Goal: Information Seeking & Learning: Understand process/instructions

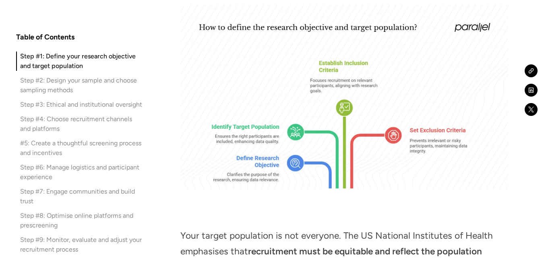
scroll to position [982, 0]
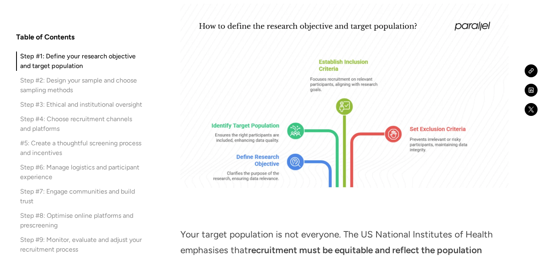
click at [346, 153] on img at bounding box center [344, 96] width 328 height 184
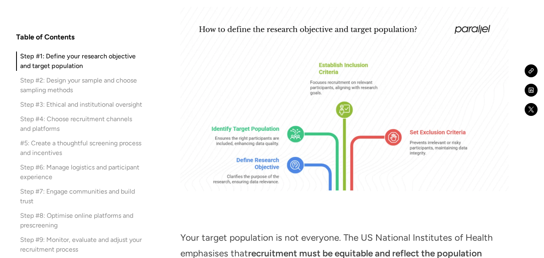
click at [286, 159] on img at bounding box center [344, 99] width 328 height 184
click at [321, 120] on img at bounding box center [344, 99] width 328 height 184
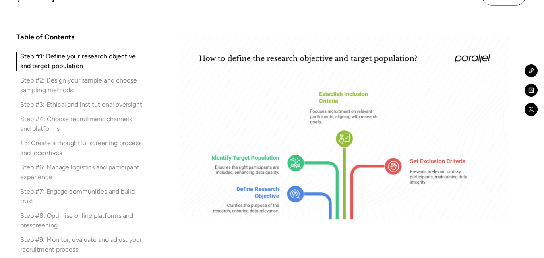
scroll to position [951, 0]
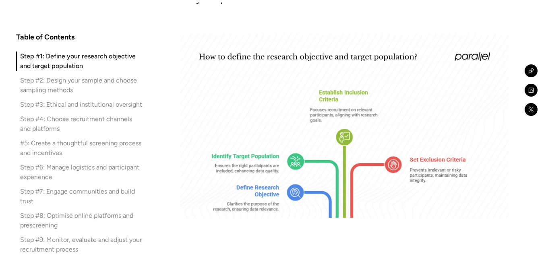
click at [402, 142] on img at bounding box center [344, 126] width 328 height 184
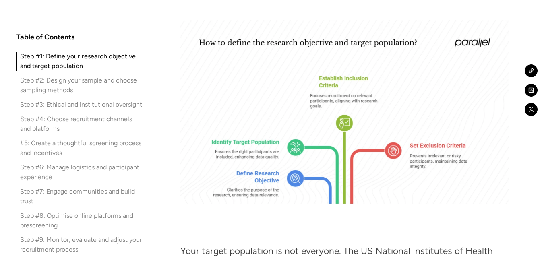
scroll to position [965, 0]
click at [67, 83] on div "Step #2: Design your sample and choose sampling methods" at bounding box center [81, 85] width 123 height 19
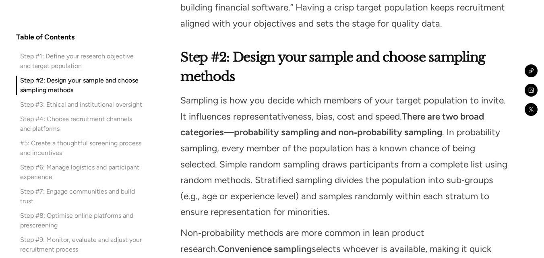
scroll to position [1374, 0]
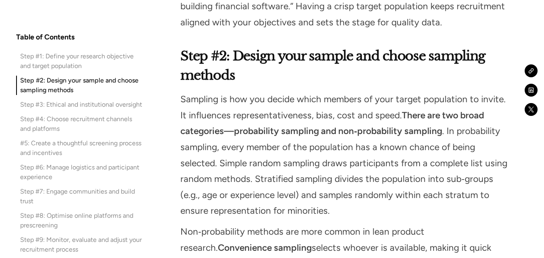
click at [61, 108] on div "Step #3: Ethical and institutional oversight" at bounding box center [81, 105] width 122 height 10
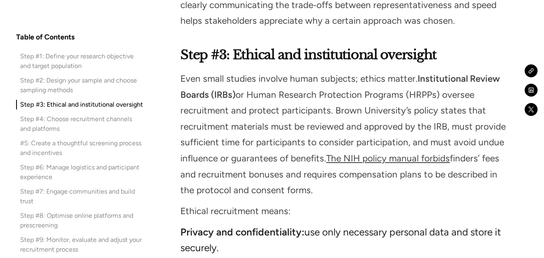
click at [61, 118] on div "Step #4: Choose recruitment channels and platforms" at bounding box center [81, 123] width 123 height 19
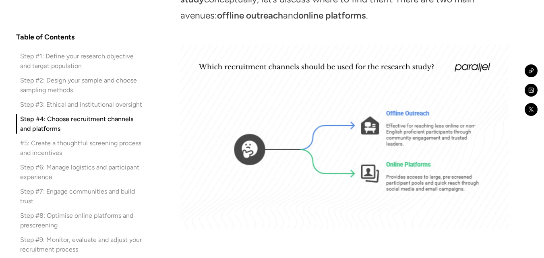
scroll to position [2978, 0]
click at [107, 147] on div "#5: Create a thoughtful screening process and incentives" at bounding box center [81, 148] width 123 height 19
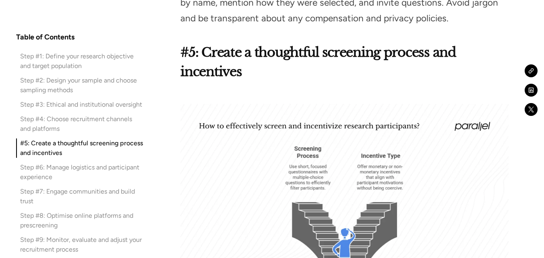
click at [101, 168] on div "Step #6: Manage logistics and participant experience" at bounding box center [81, 172] width 123 height 19
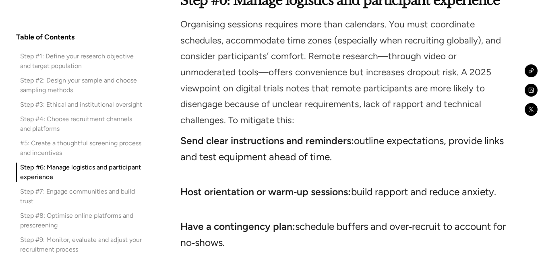
click at [101, 217] on div "Step #8: Optimise online platforms and prescreening" at bounding box center [81, 220] width 123 height 19
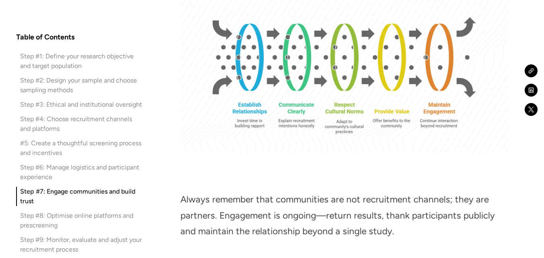
click at [93, 241] on div "Step #9: Monitor, evaluate and adjust your recruitment process" at bounding box center [81, 244] width 123 height 19
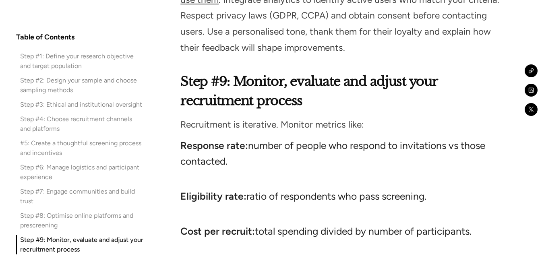
scroll to position [6444, 0]
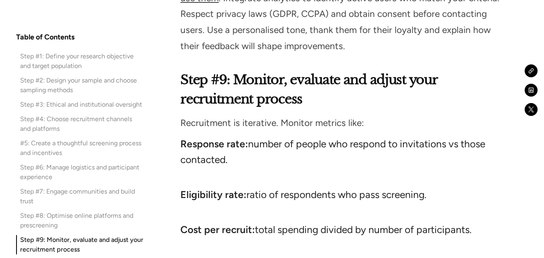
click at [93, 217] on div "Step #8: Optimise online platforms and prescreening" at bounding box center [81, 220] width 123 height 19
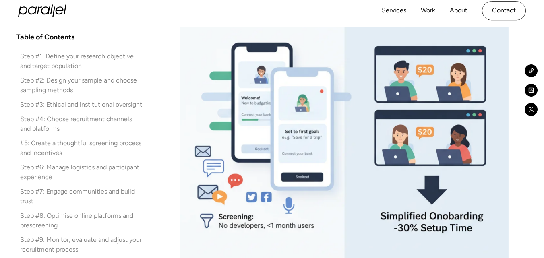
scroll to position [7391, 0]
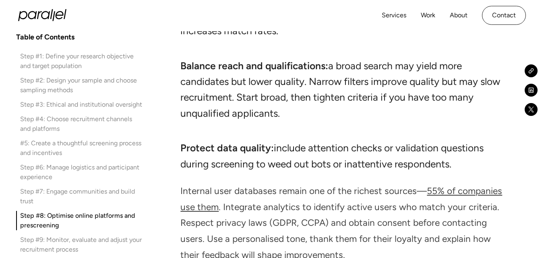
scroll to position [6210, 0]
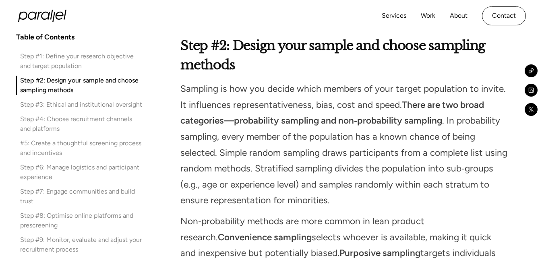
scroll to position [1374, 0]
